Goal: Task Accomplishment & Management: Manage account settings

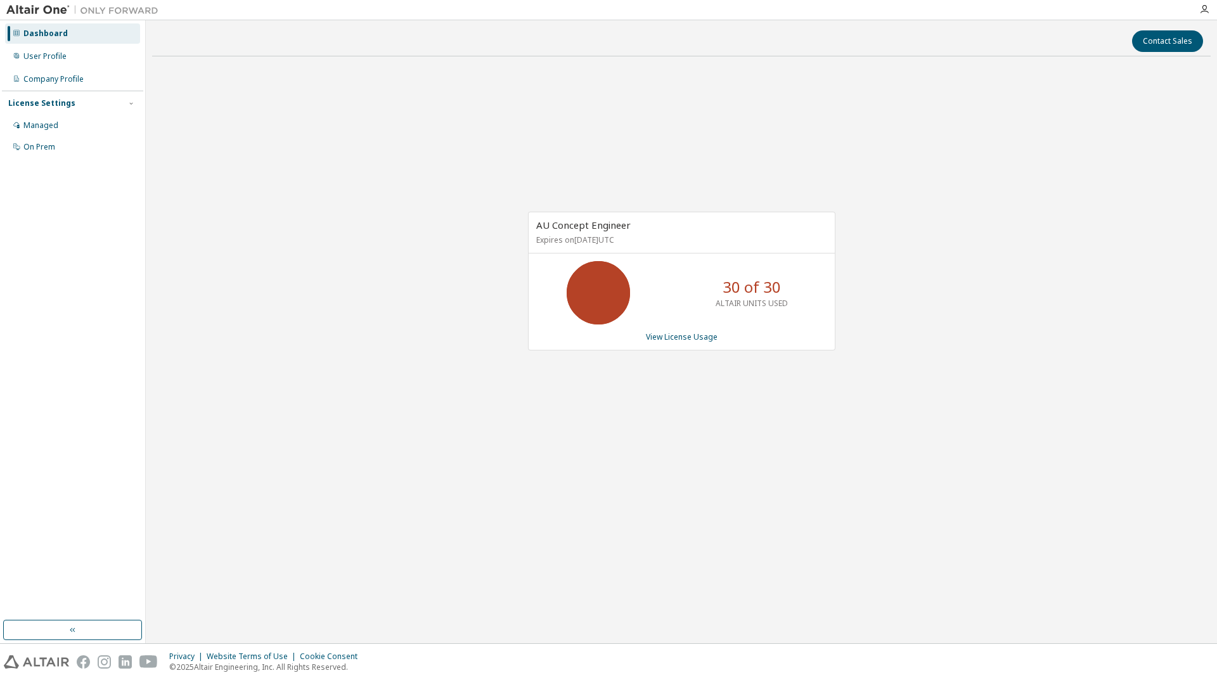
click at [852, 514] on div "Contact Sales AU Concept Engineer Expires on May 31, 2026 UTC 30 of 30 ALTAIR U…" at bounding box center [681, 332] width 1059 height 611
click at [687, 337] on link "View License Usage" at bounding box center [682, 337] width 72 height 11
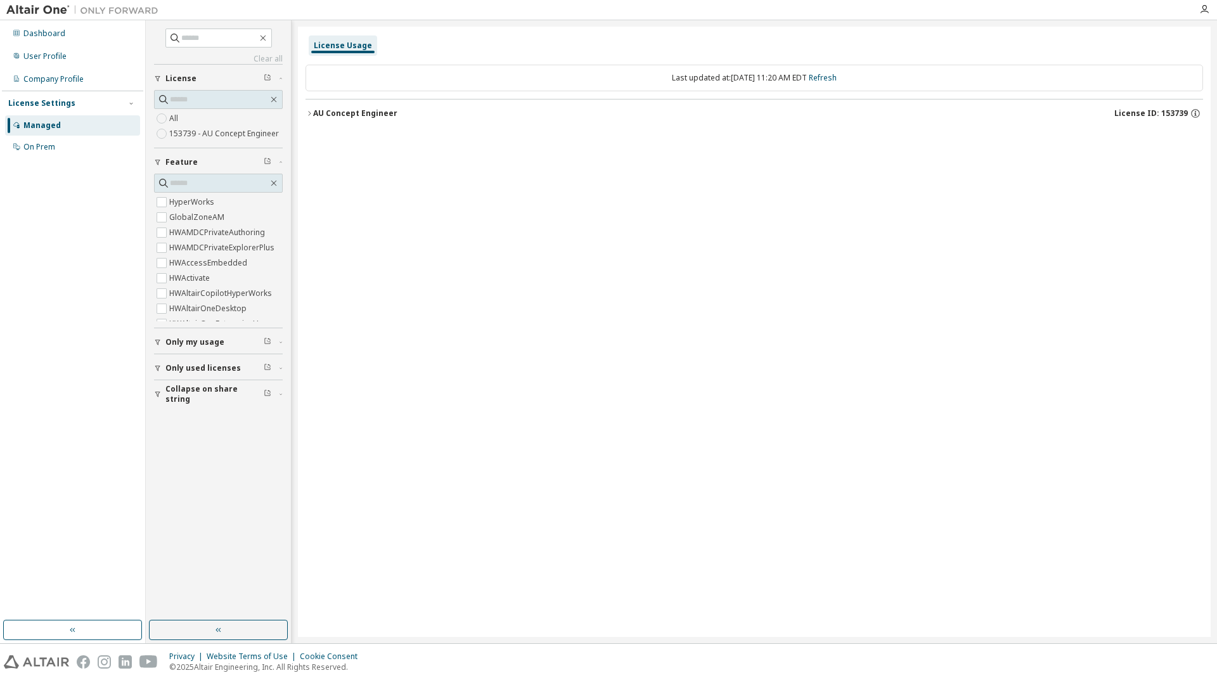
click at [321, 109] on div "AU Concept Engineer" at bounding box center [355, 113] width 84 height 10
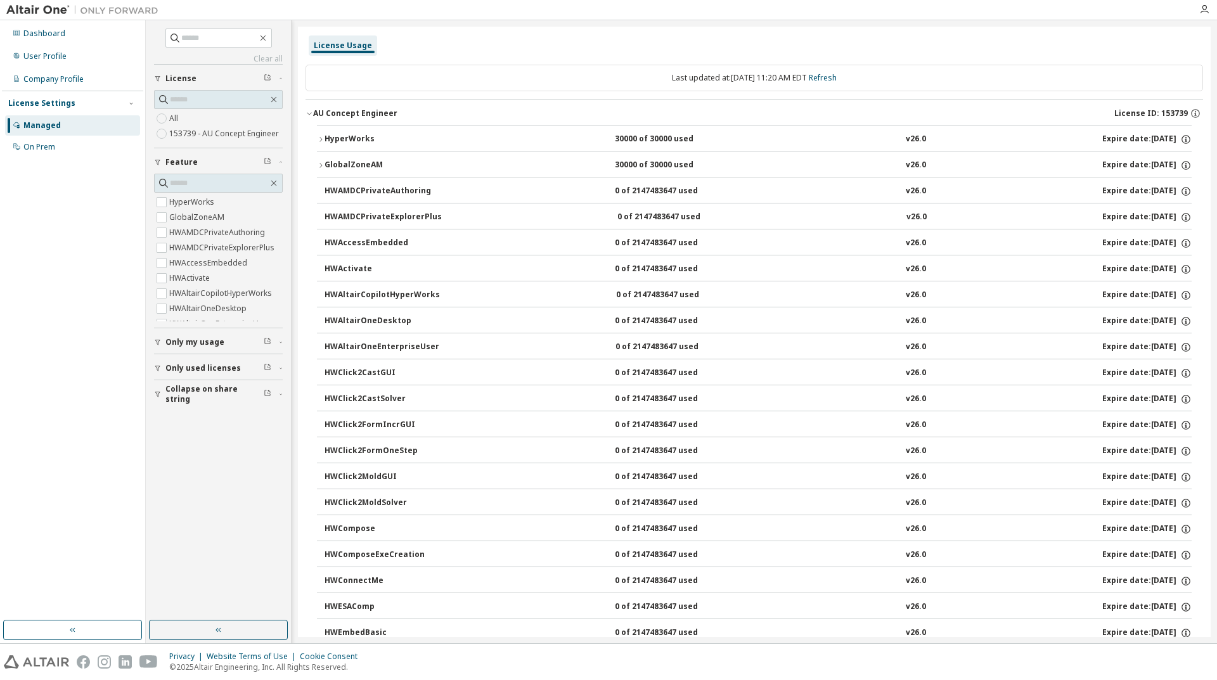
click at [321, 108] on div "AU Concept Engineer" at bounding box center [355, 113] width 84 height 10
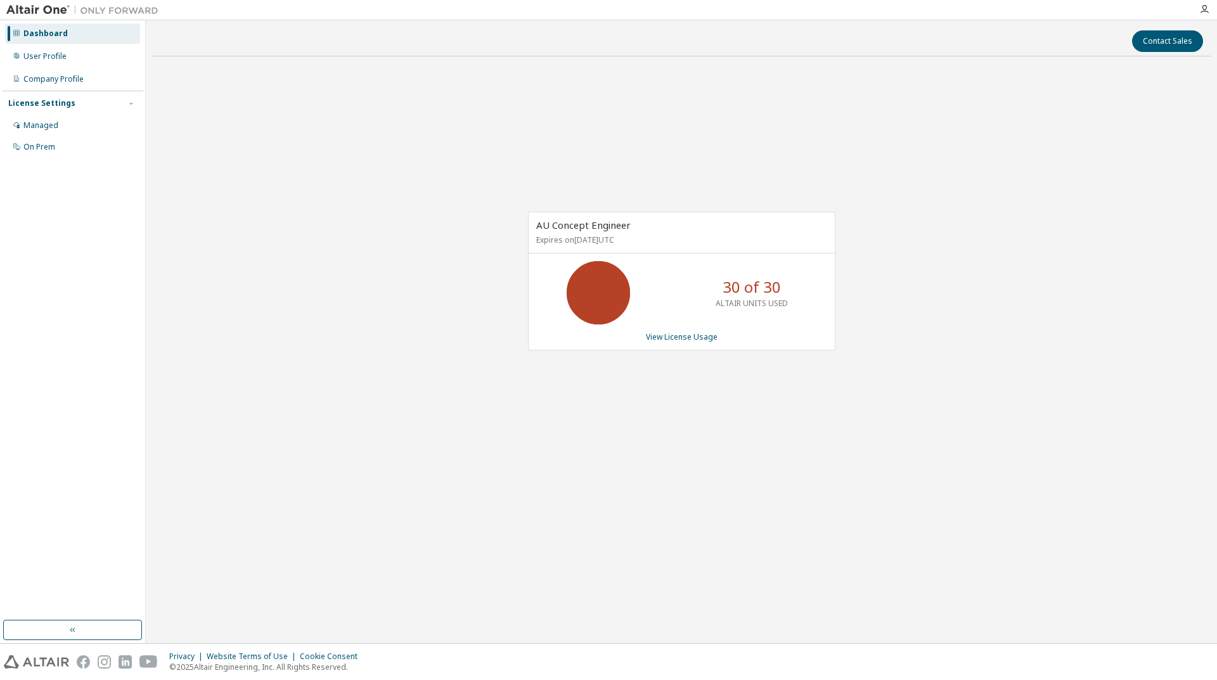
click at [928, 273] on div "AU Concept Engineer Expires on May 31, 2026 UTC 30 of 30 ALTAIR UNITS USED View…" at bounding box center [681, 288] width 1059 height 442
click at [820, 148] on div "AU Concept Engineer Expires on May 31, 2026 UTC 30 of 30 ALTAIR UNITS USED View…" at bounding box center [681, 288] width 1059 height 442
drag, startPoint x: 710, startPoint y: 327, endPoint x: 700, endPoint y: 337, distance: 14.3
click at [700, 337] on link "View License Usage" at bounding box center [682, 337] width 72 height 11
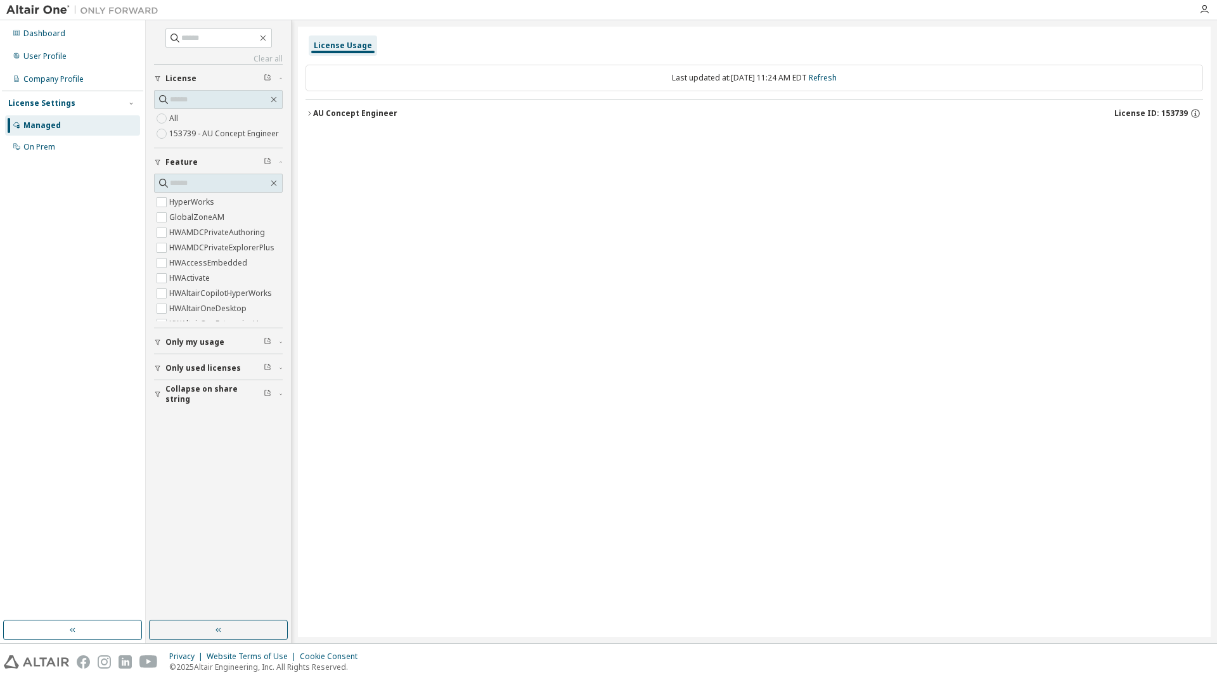
click at [310, 112] on icon "button" at bounding box center [310, 114] width 8 height 8
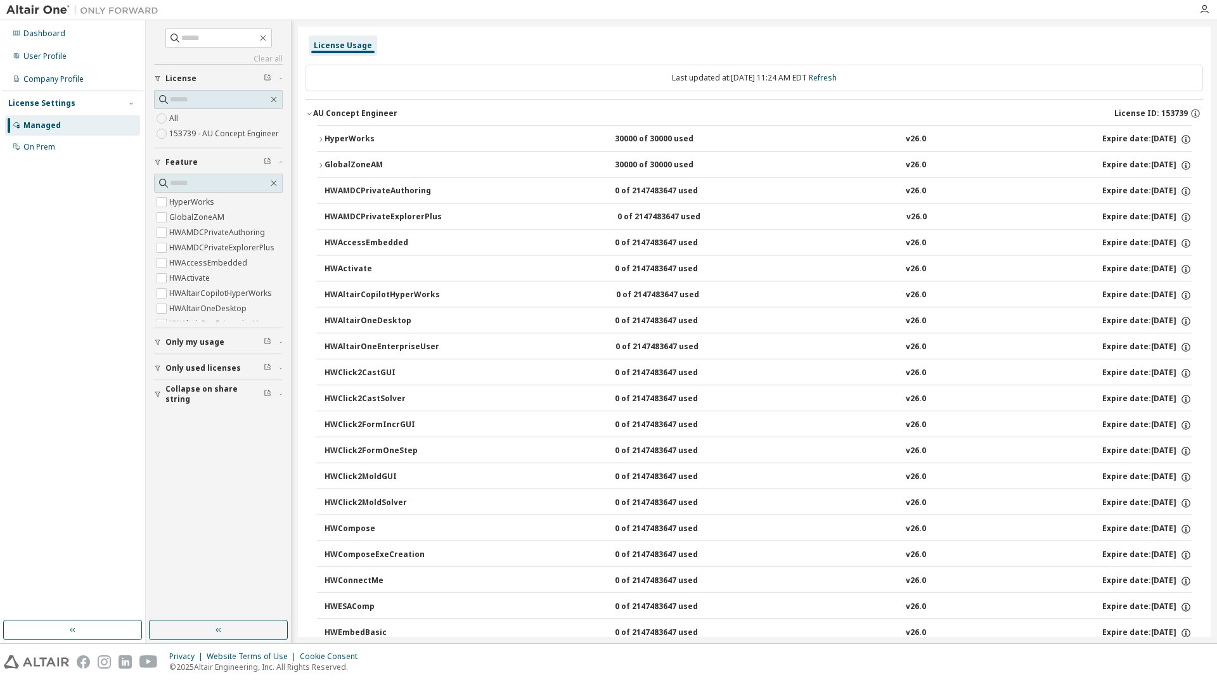
click at [318, 114] on div "AU Concept Engineer" at bounding box center [355, 113] width 84 height 10
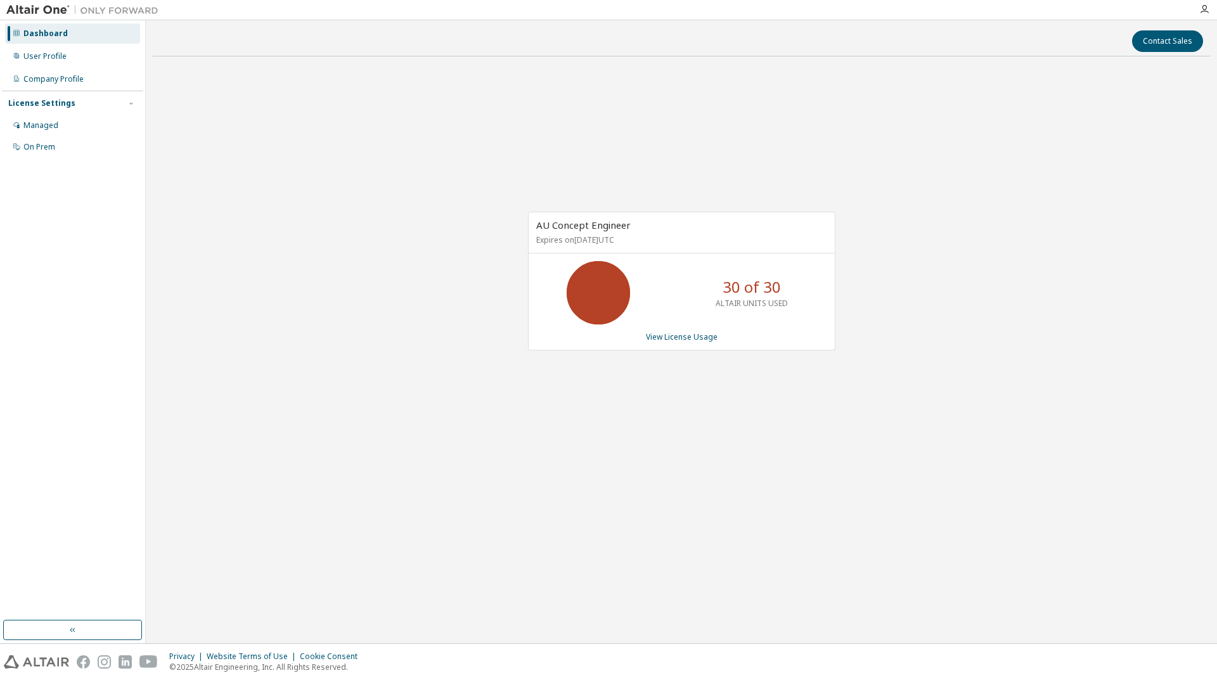
click at [685, 329] on div "AU Concept Engineer Expires on May 31, 2026 UTC 30 of 30 ALTAIR UNITS USED View…" at bounding box center [682, 281] width 308 height 139
click at [687, 337] on link "View License Usage" at bounding box center [682, 337] width 72 height 11
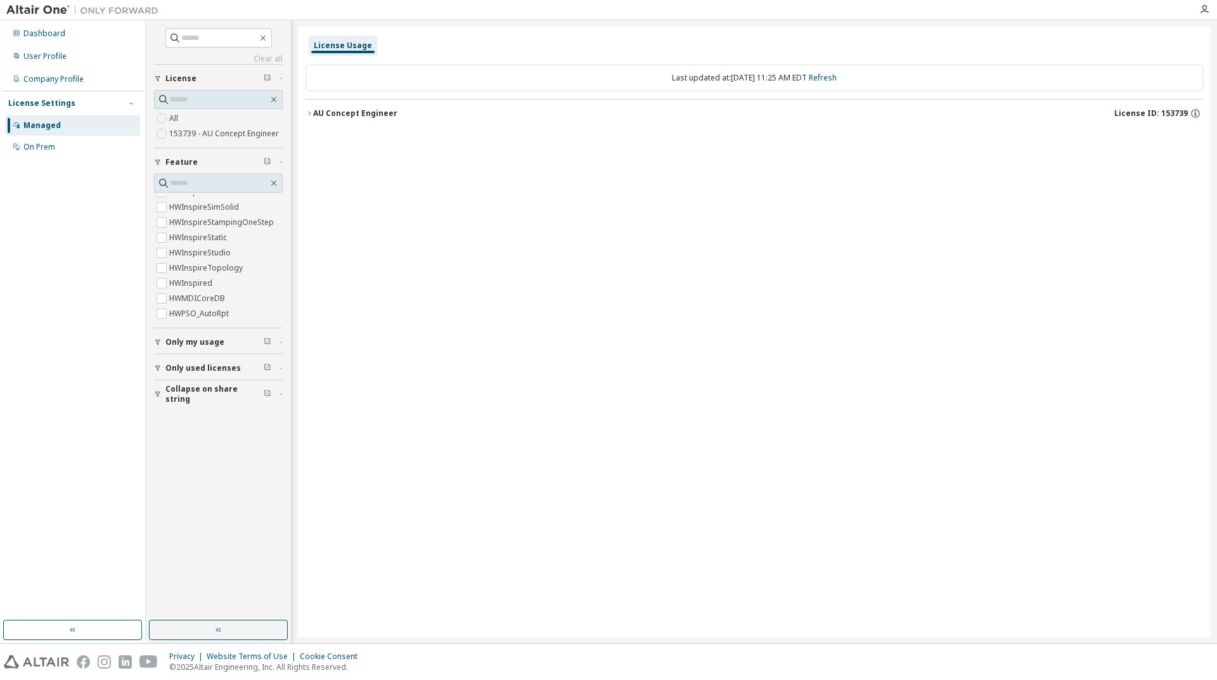
scroll to position [1249, 0]
click at [195, 343] on span "Only my usage" at bounding box center [195, 342] width 59 height 10
click at [200, 367] on span "Only used licenses" at bounding box center [203, 368] width 75 height 10
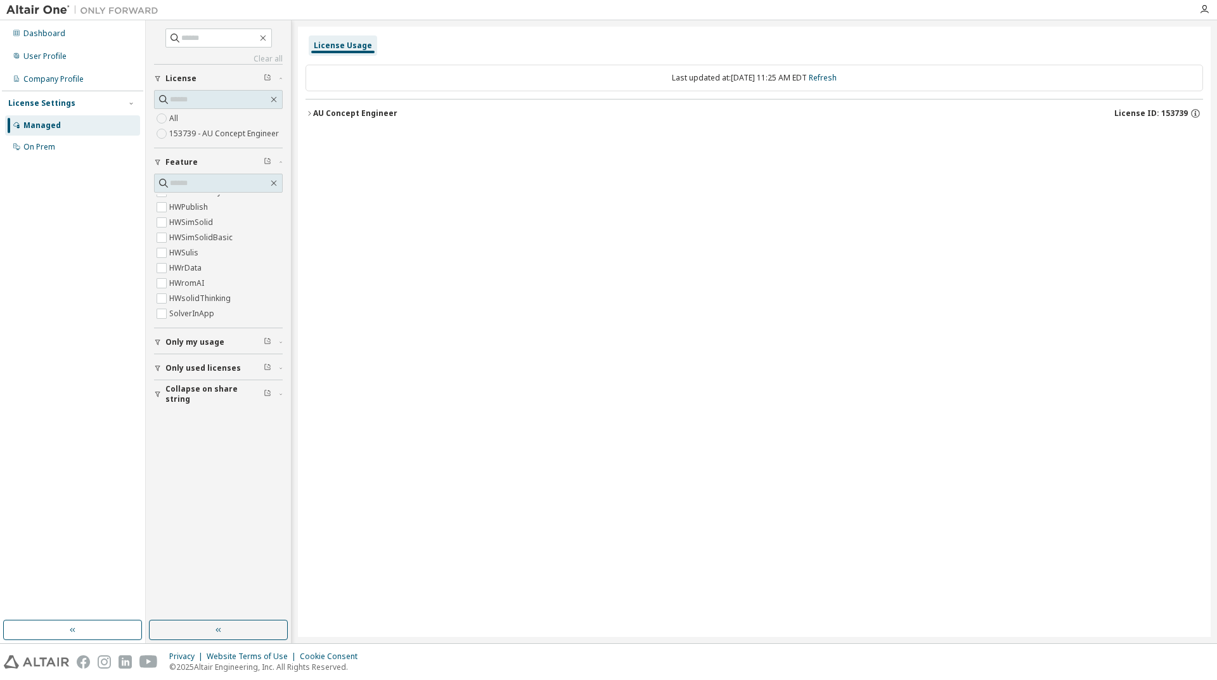
click at [196, 396] on span "Collapse on share string" at bounding box center [215, 394] width 98 height 20
click at [276, 100] on icon "button" at bounding box center [274, 99] width 10 height 10
click at [450, 167] on div "License Usage Last updated at: Wed 2025-10-08 11:25 AM EDT Refresh" at bounding box center [754, 332] width 913 height 611
click at [363, 43] on div "License Usage" at bounding box center [343, 46] width 58 height 10
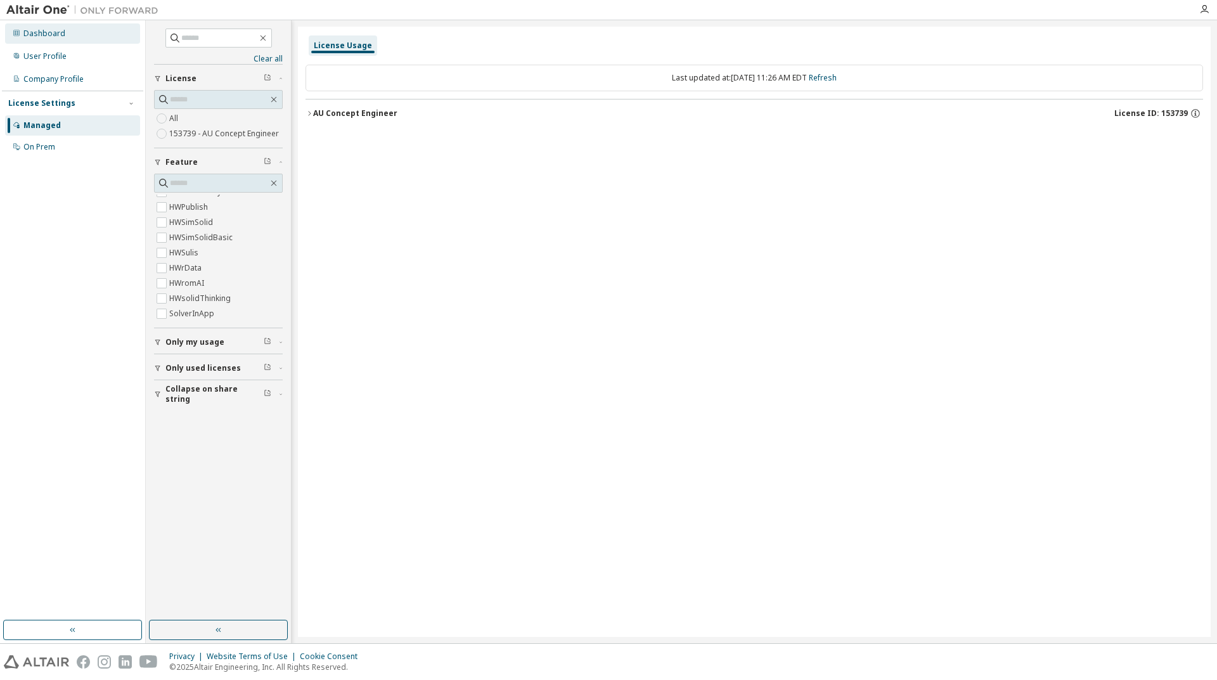
click at [82, 32] on div "Dashboard" at bounding box center [72, 33] width 135 height 20
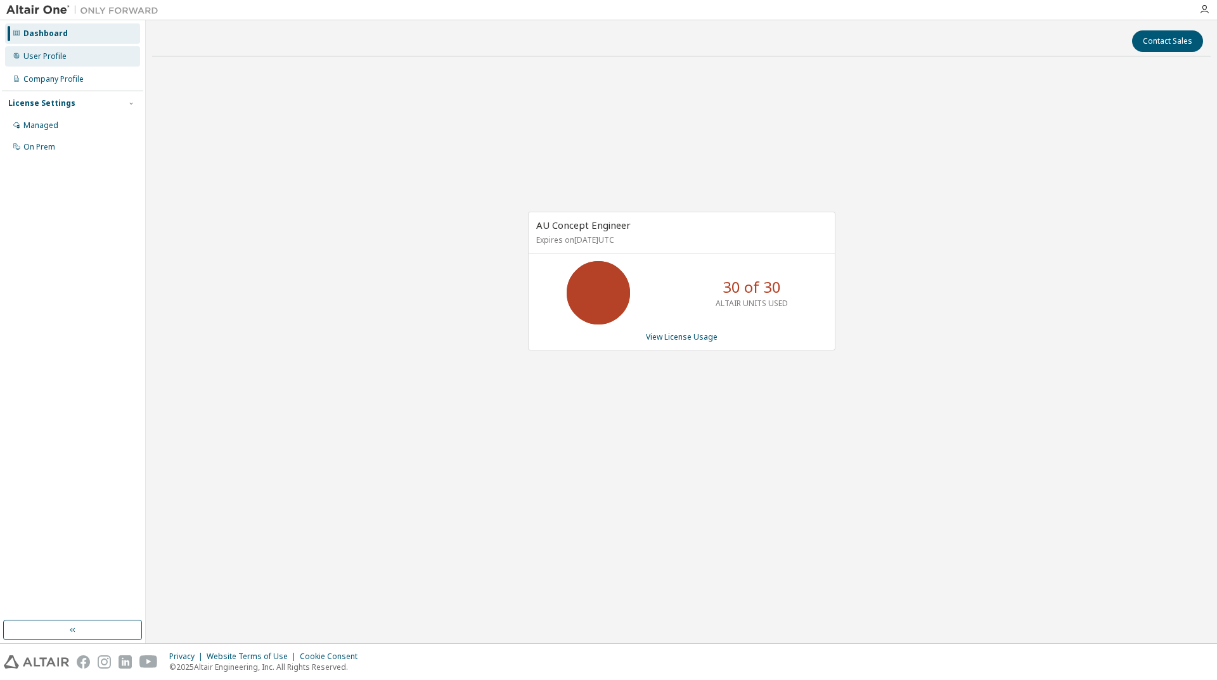
click at [41, 54] on div "User Profile" at bounding box center [44, 56] width 43 height 10
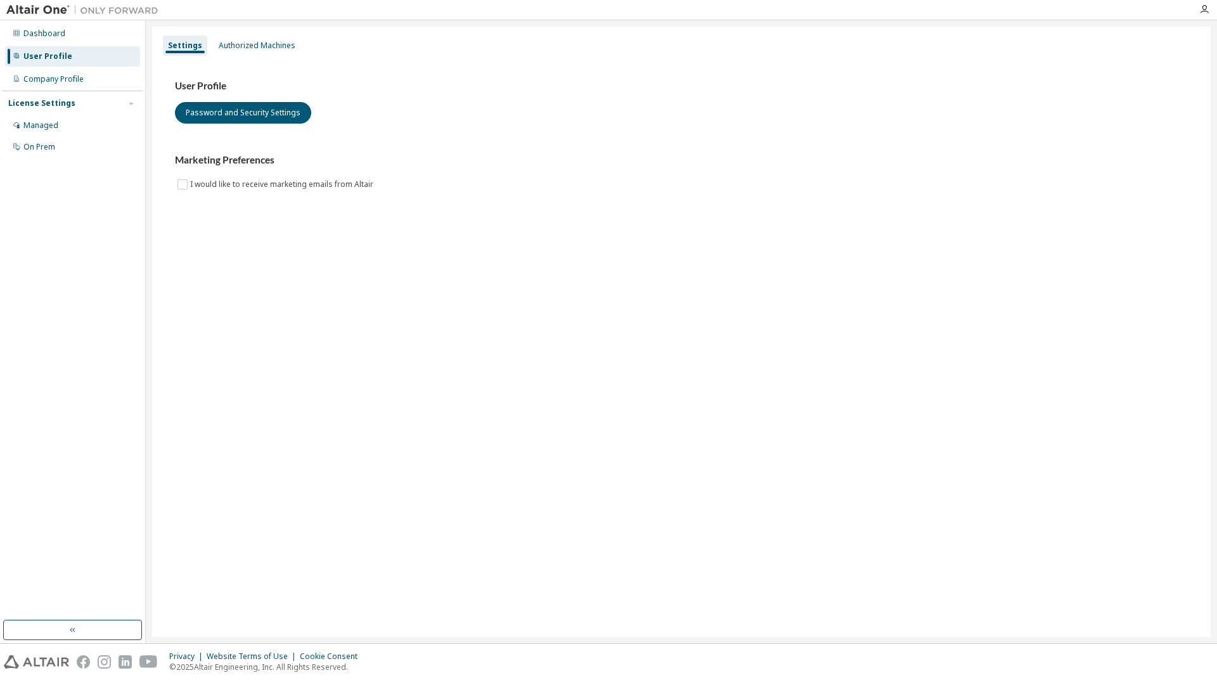
click at [57, 91] on div "License Settings Managed On Prem" at bounding box center [72, 125] width 141 height 68
click at [63, 75] on div "Company Profile" at bounding box center [53, 79] width 60 height 10
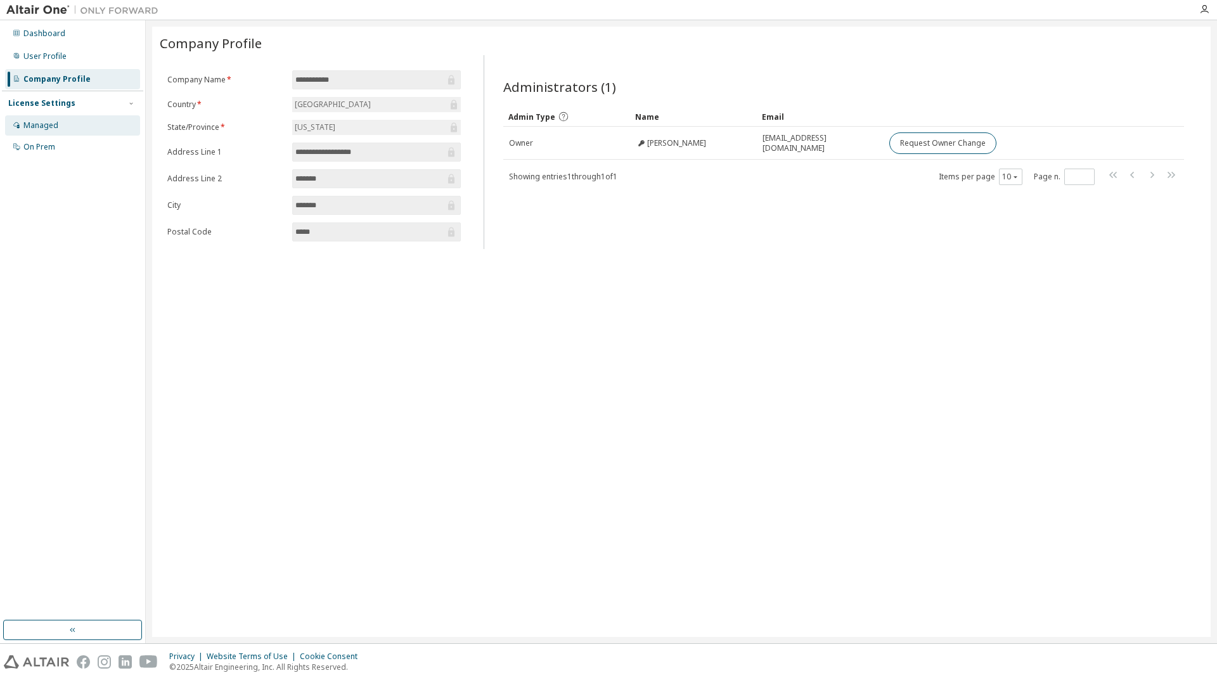
click at [55, 120] on div "Managed" at bounding box center [40, 125] width 35 height 10
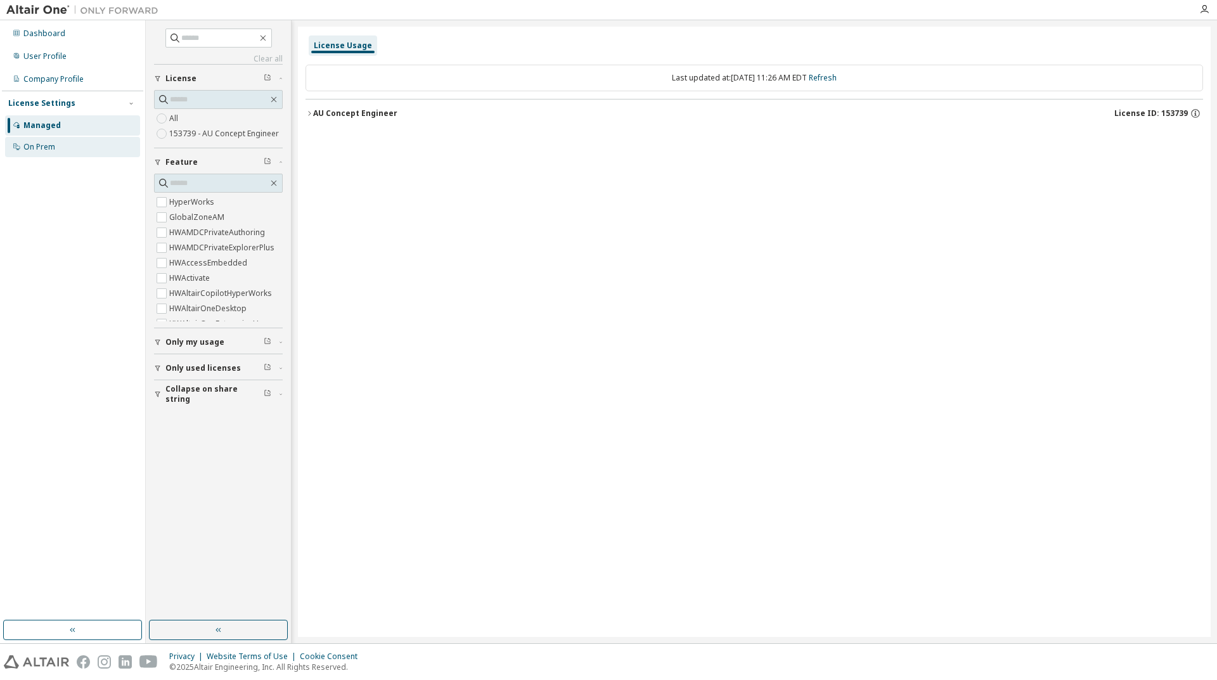
click at [61, 148] on div "On Prem" at bounding box center [72, 147] width 135 height 20
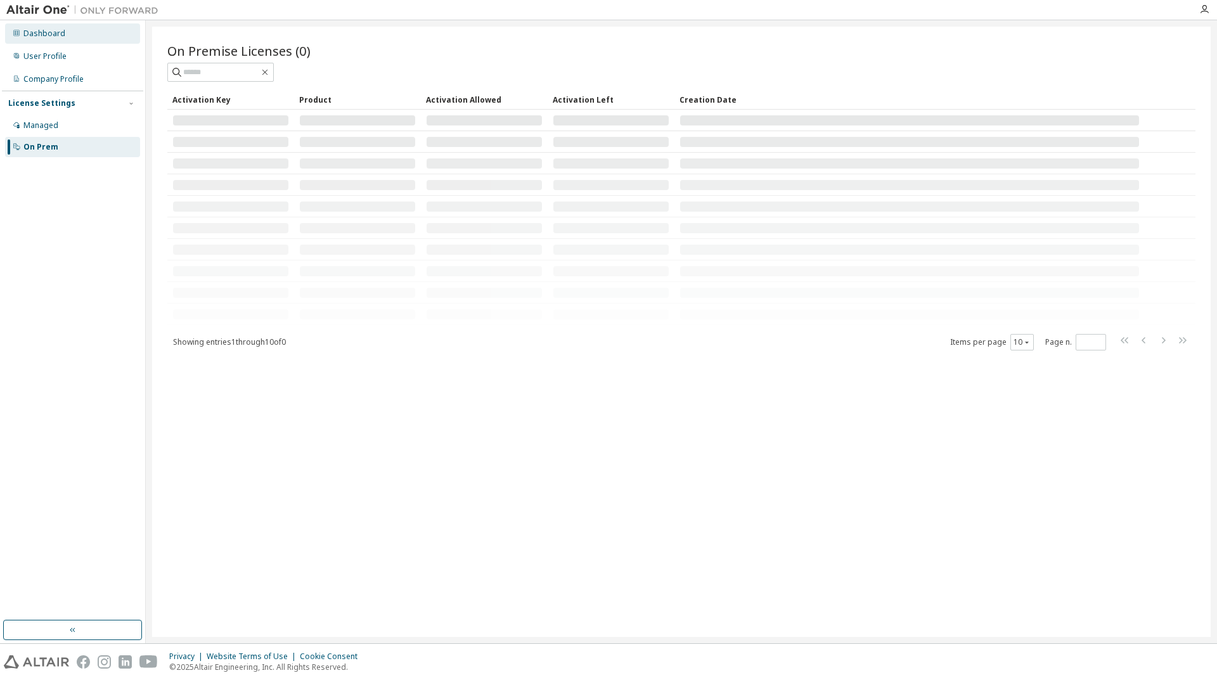
click at [53, 29] on div "Dashboard" at bounding box center [44, 34] width 42 height 10
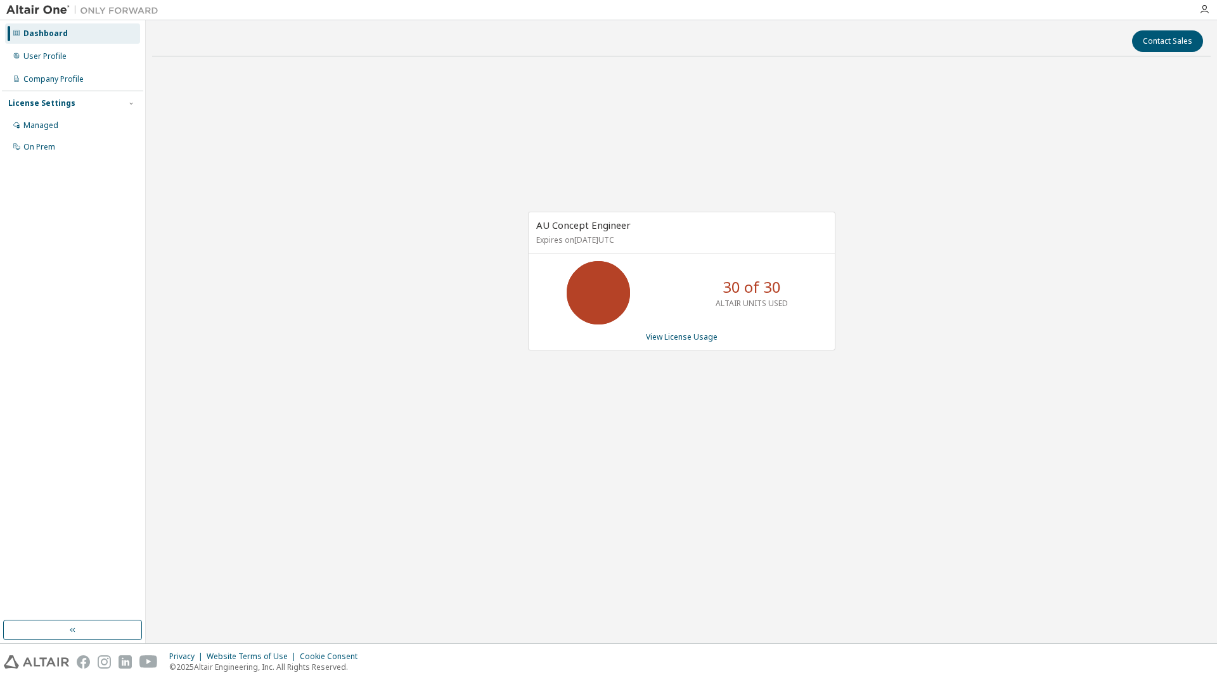
click at [649, 193] on div "AU Concept Engineer Expires on [DATE] UTC 30 of 30 ALTAIR UNITS USED View Licen…" at bounding box center [681, 288] width 1059 height 442
click at [620, 139] on div "AU Concept Engineer Expires on [DATE] UTC 30 of 30 ALTAIR UNITS USED View Licen…" at bounding box center [681, 288] width 1059 height 442
click at [418, 127] on div "AU Concept Engineer Expires on [DATE] UTC 30 of 30 ALTAIR UNITS USED View Licen…" at bounding box center [681, 288] width 1059 height 442
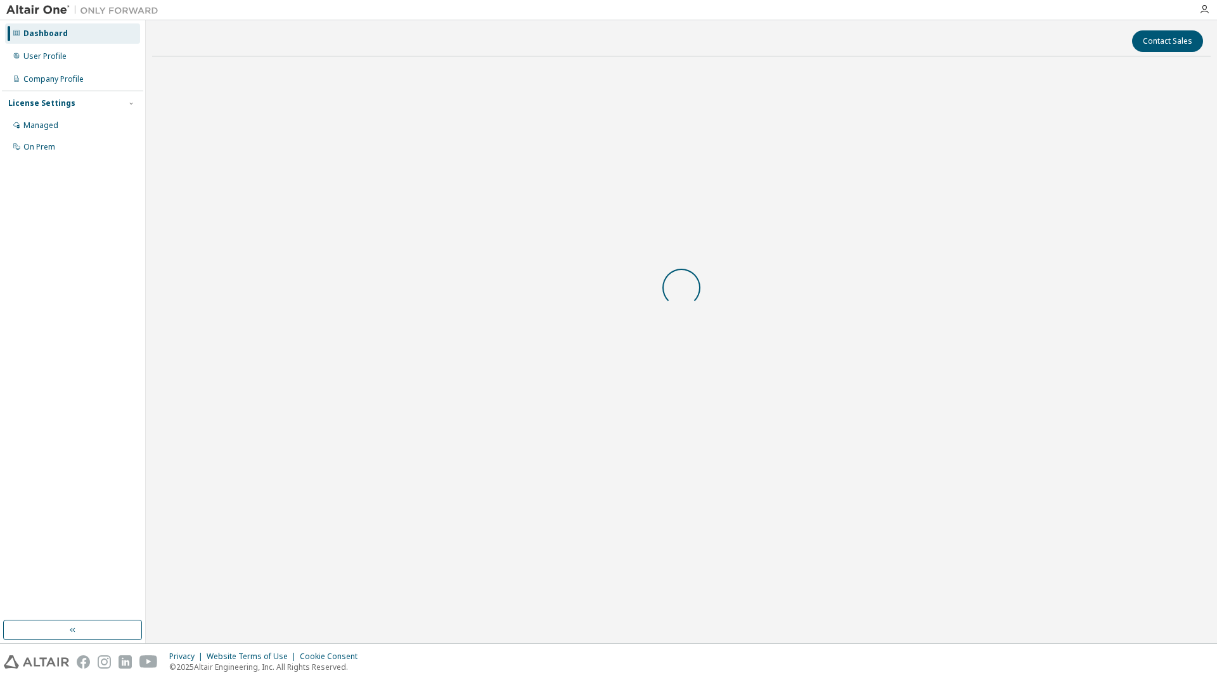
click at [391, 159] on div at bounding box center [681, 288] width 1059 height 442
